Goal: Task Accomplishment & Management: Complete application form

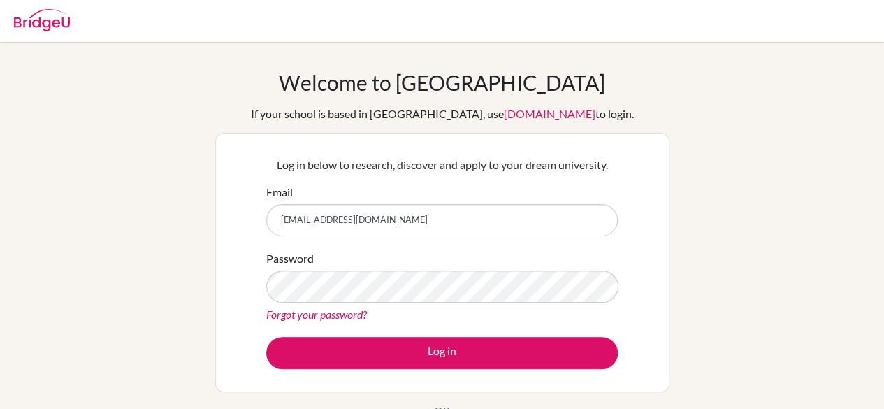
type input "[EMAIL_ADDRESS][DOMAIN_NAME]"
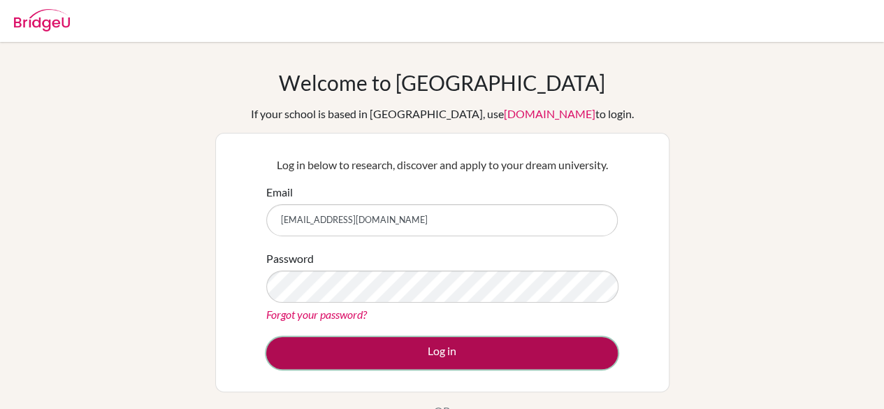
click at [549, 356] on button "Log in" at bounding box center [442, 353] width 352 height 32
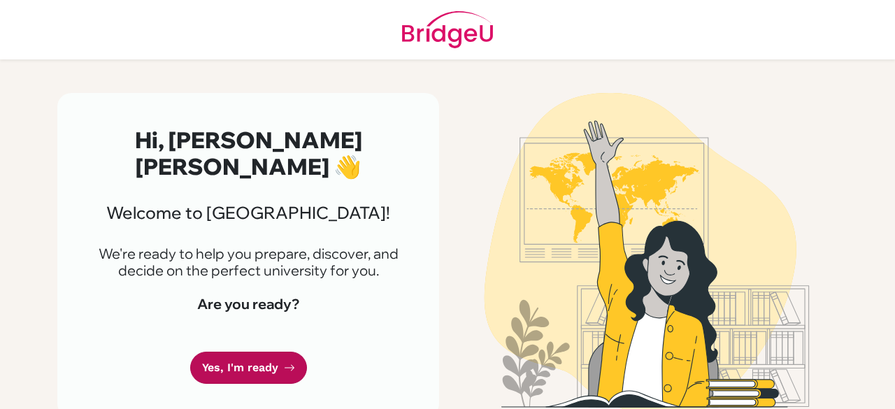
click at [259, 366] on link "Yes, I'm ready" at bounding box center [248, 368] width 117 height 33
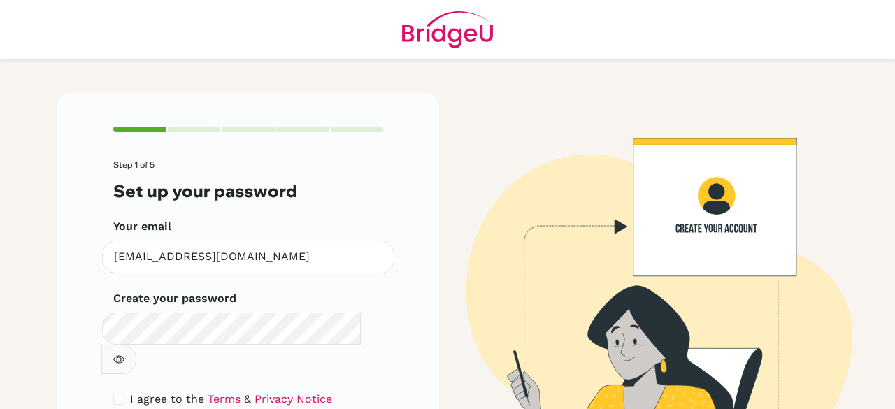
click at [124, 354] on icon "button" at bounding box center [118, 359] width 11 height 11
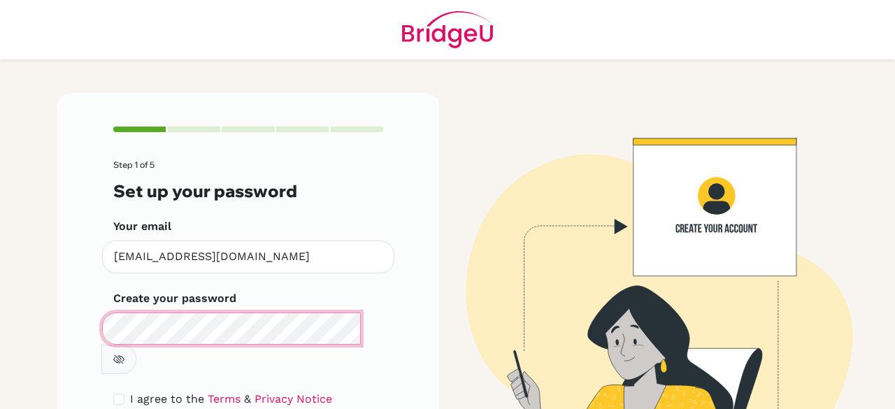
scroll to position [79, 0]
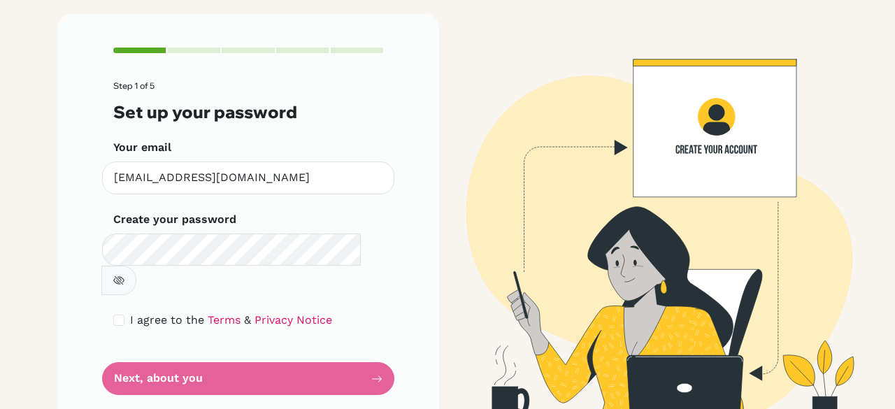
click at [173, 351] on form "Step 1 of 5 Set up your password Your email [EMAIL_ADDRESS][DOMAIN_NAME] Invali…" at bounding box center [248, 238] width 270 height 314
click at [113, 315] on input "checkbox" at bounding box center [118, 320] width 11 height 11
checkbox input "true"
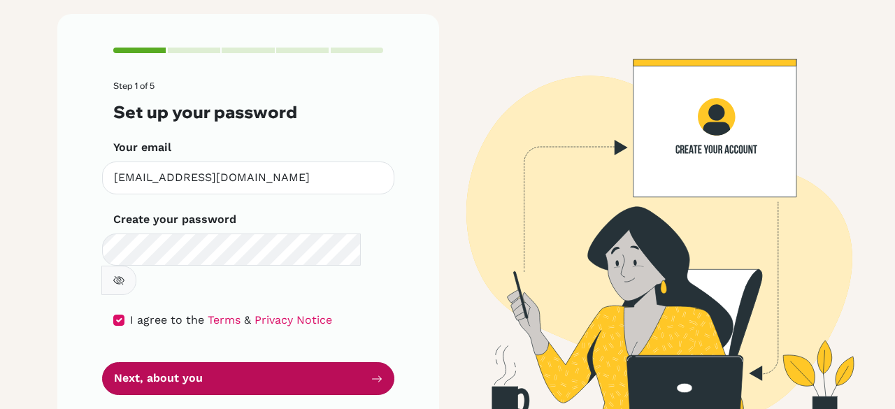
click at [187, 362] on button "Next, about you" at bounding box center [248, 378] width 292 height 33
